Goal: Task Accomplishment & Management: Manage account settings

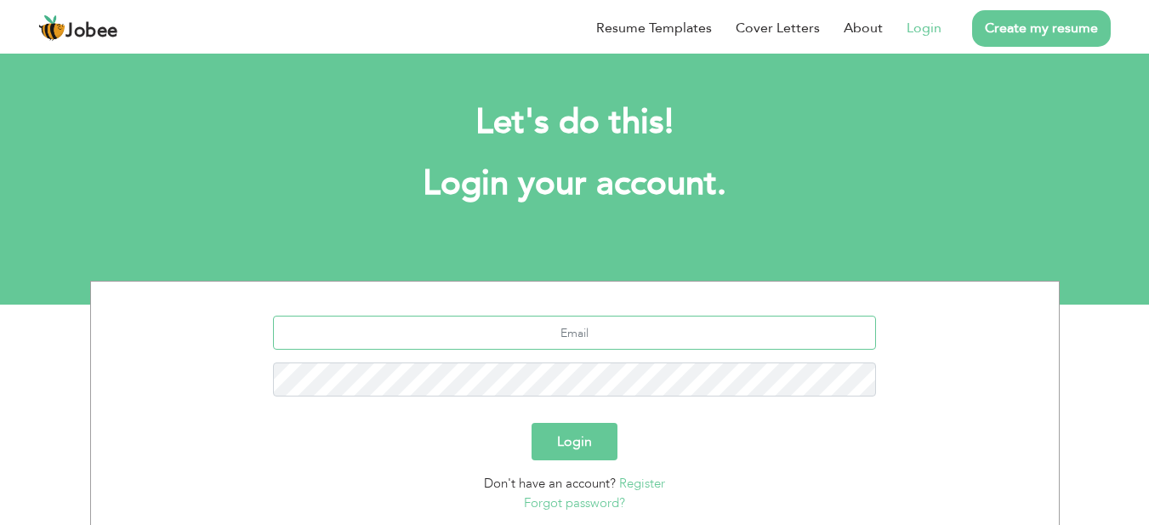
click at [577, 325] on input "text" at bounding box center [574, 332] width 603 height 34
click at [644, 324] on input "[EMAIL_ADDRESS][DOMAIN_NAME]" at bounding box center [574, 332] width 603 height 34
type input "[EMAIL_ADDRESS][DOMAIN_NAME]"
click at [531, 423] on button "Login" at bounding box center [574, 441] width 86 height 37
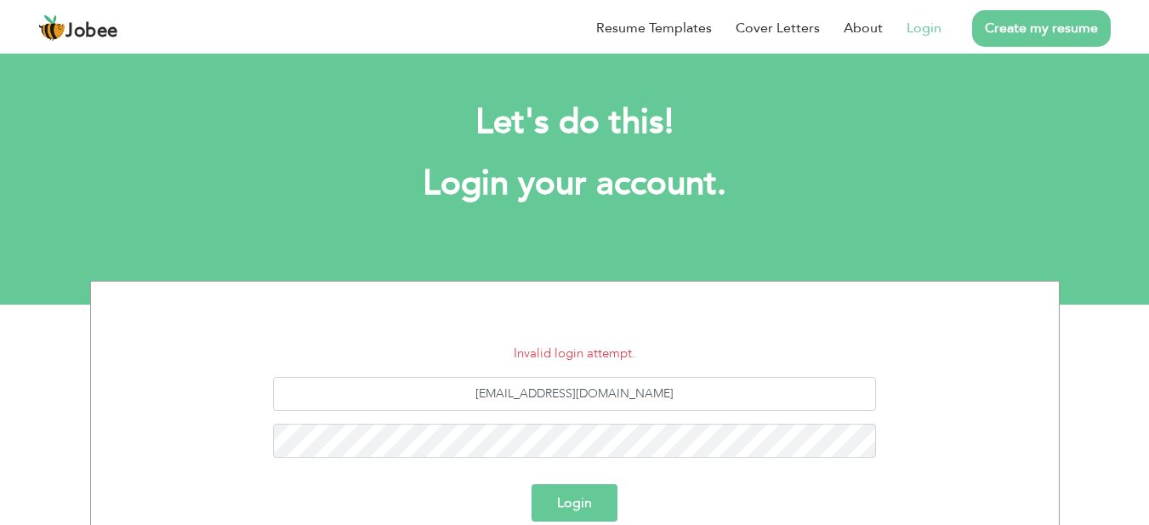
click at [105, 31] on span "Jobee" at bounding box center [91, 31] width 53 height 19
